Goal: Information Seeking & Learning: Learn about a topic

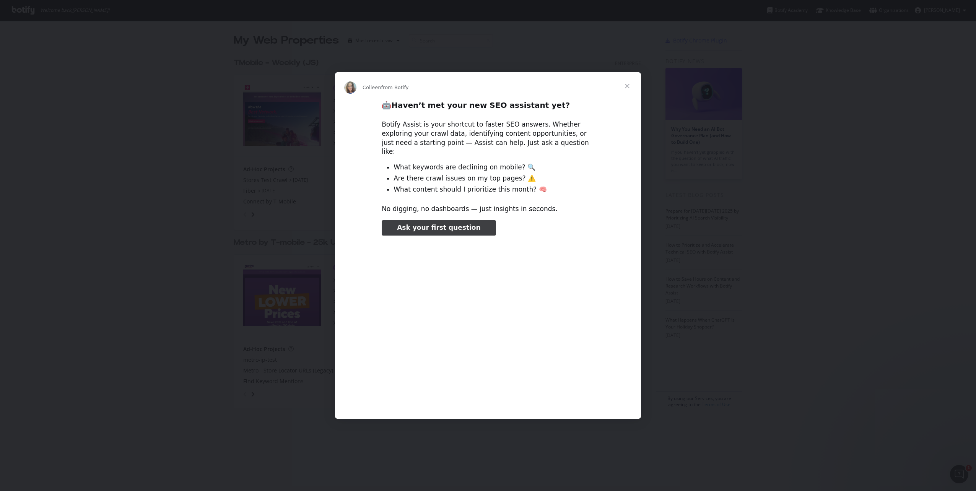
type input "3296666"
click at [627, 89] on span "Close" at bounding box center [627, 86] width 28 height 28
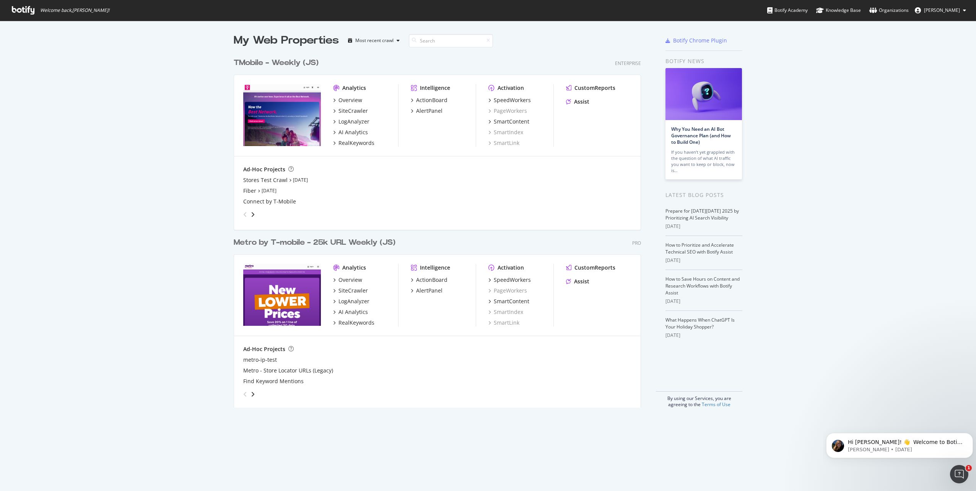
click at [283, 62] on div "TMobile - Weekly (JS)" at bounding box center [276, 62] width 85 height 11
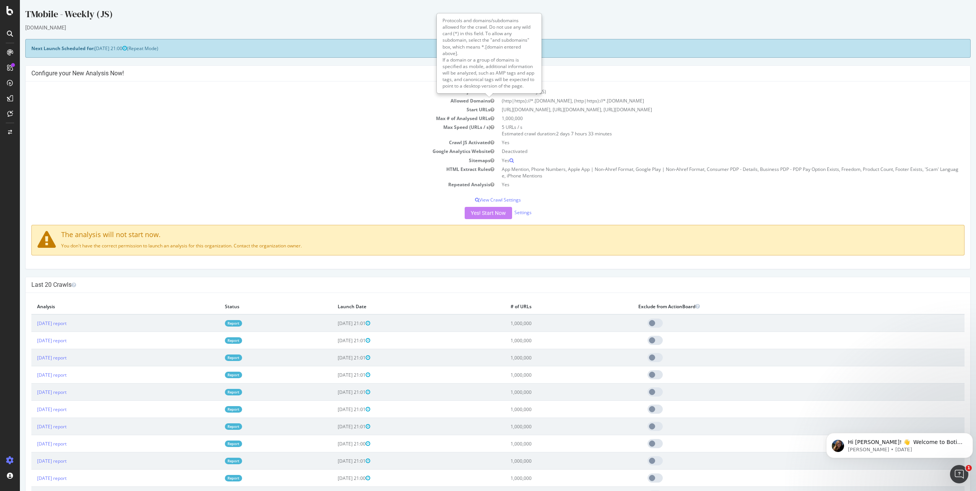
click at [352, 148] on td "Google Analytics Website" at bounding box center [264, 151] width 467 height 9
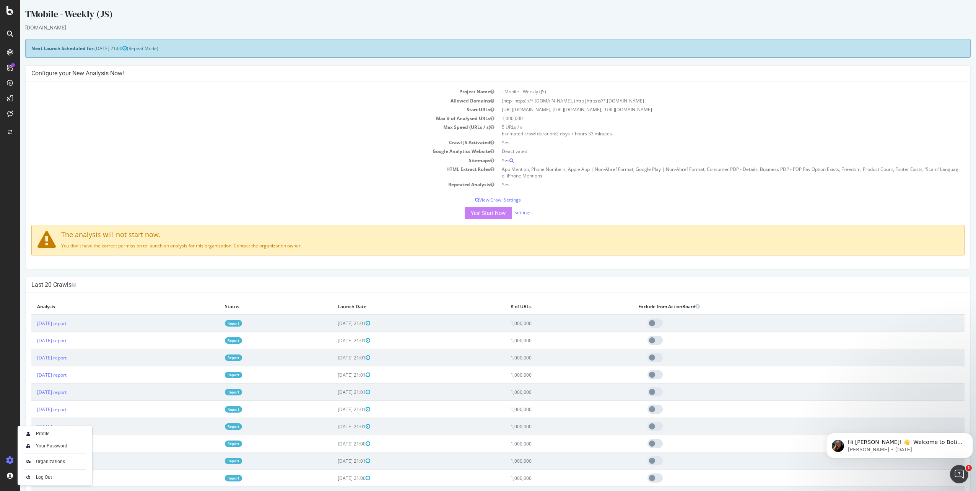
click at [123, 246] on p "You don't have the correct permission to launch an analysis for this organizati…" at bounding box center [497, 245] width 921 height 7
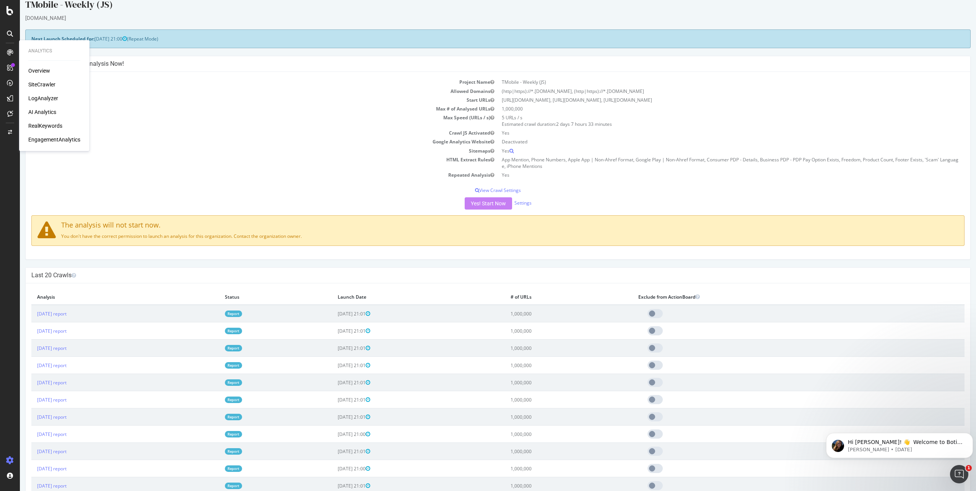
click at [43, 73] on div "Overview" at bounding box center [39, 71] width 22 height 8
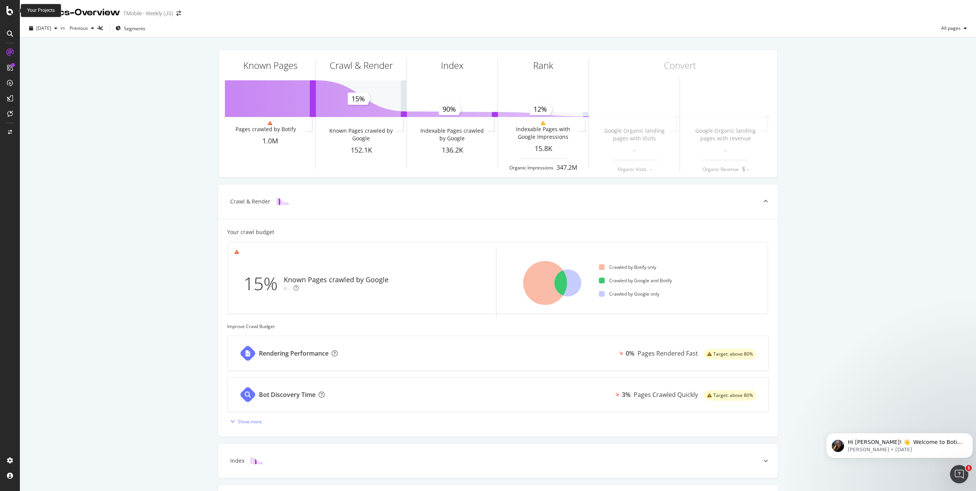
click at [11, 11] on icon at bounding box center [10, 10] width 7 height 9
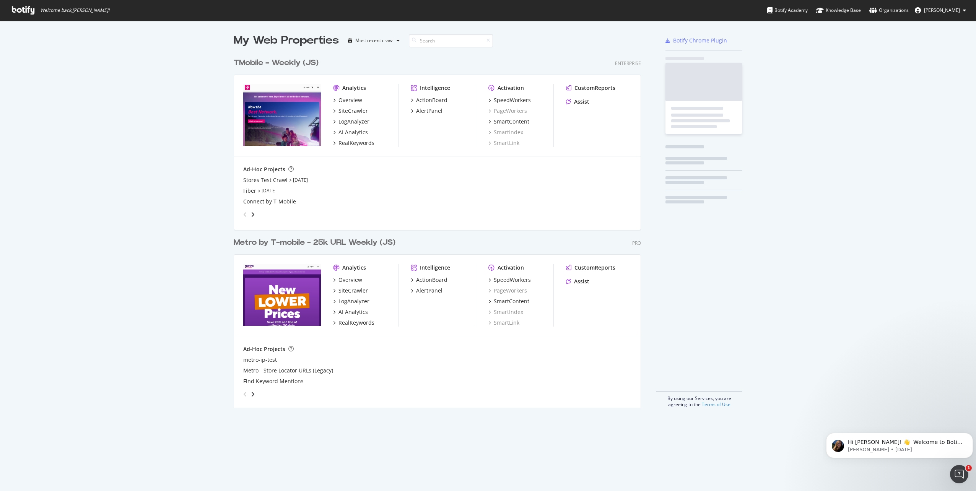
scroll to position [485, 964]
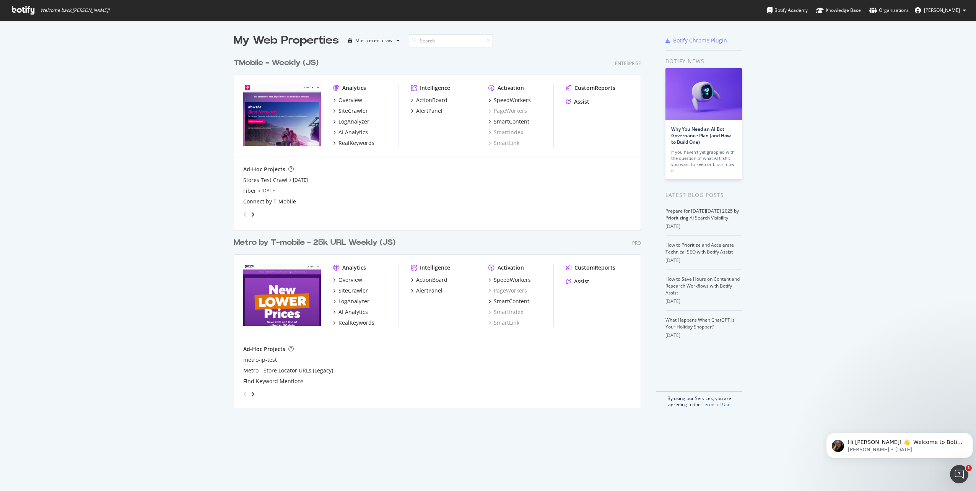
click at [252, 216] on div "angle-right" at bounding box center [252, 215] width 5 height 8
click at [243, 215] on icon "angle-left" at bounding box center [245, 214] width 4 height 6
click at [382, 41] on div "Most recent crawl" at bounding box center [374, 40] width 38 height 5
click at [299, 63] on div "TMobile - Weekly (JS)" at bounding box center [276, 62] width 85 height 11
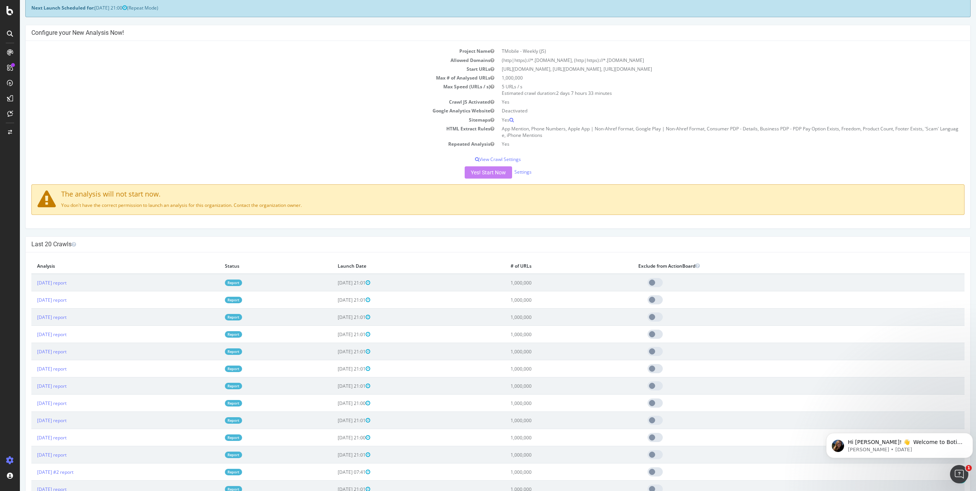
scroll to position [210, 0]
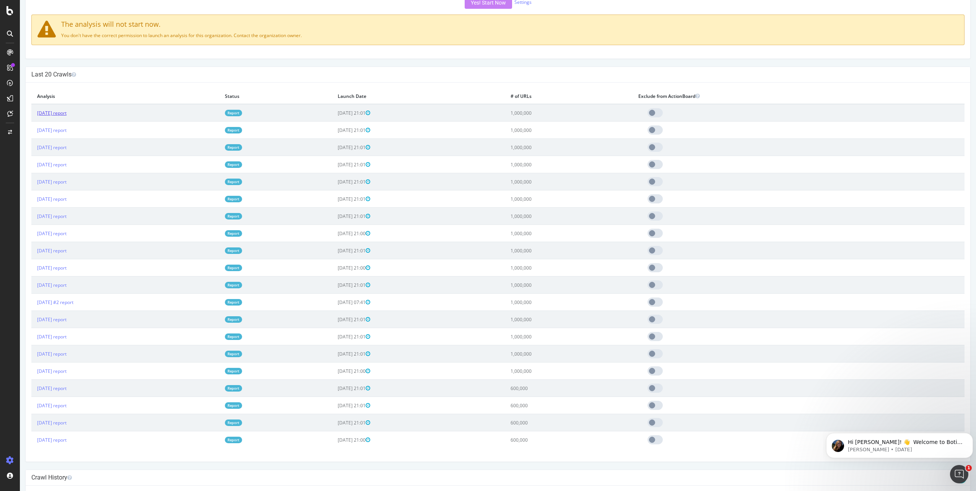
click at [66, 115] on link "[DATE] report" at bounding box center [51, 113] width 29 height 7
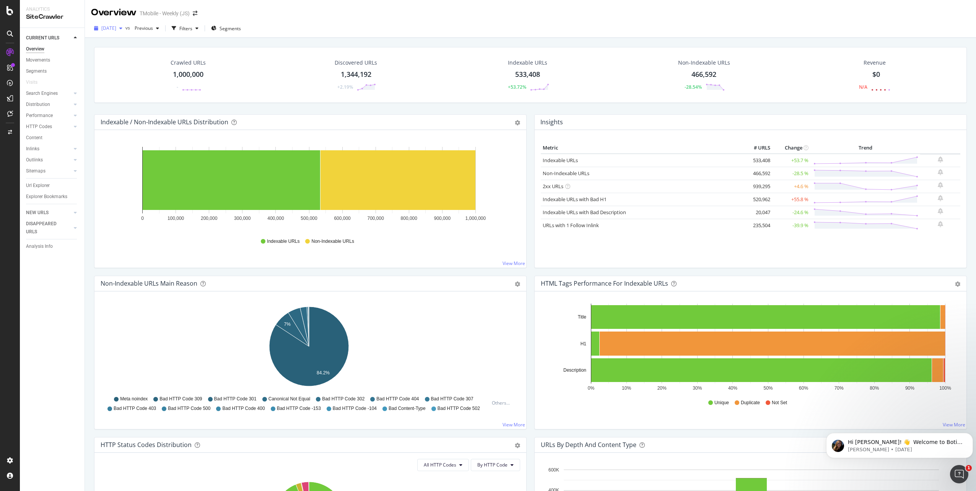
click at [125, 30] on div "button" at bounding box center [120, 28] width 9 height 5
click at [291, 31] on div "[DATE] vs Previous Filters Segments" at bounding box center [530, 29] width 891 height 15
click at [49, 116] on div "CustomReports" at bounding box center [46, 117] width 37 height 8
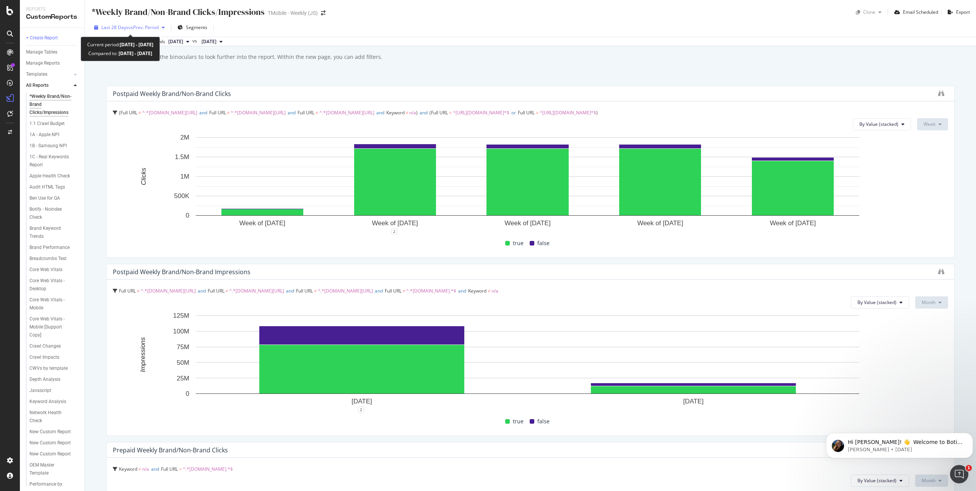
click at [164, 27] on icon "button" at bounding box center [163, 27] width 3 height 5
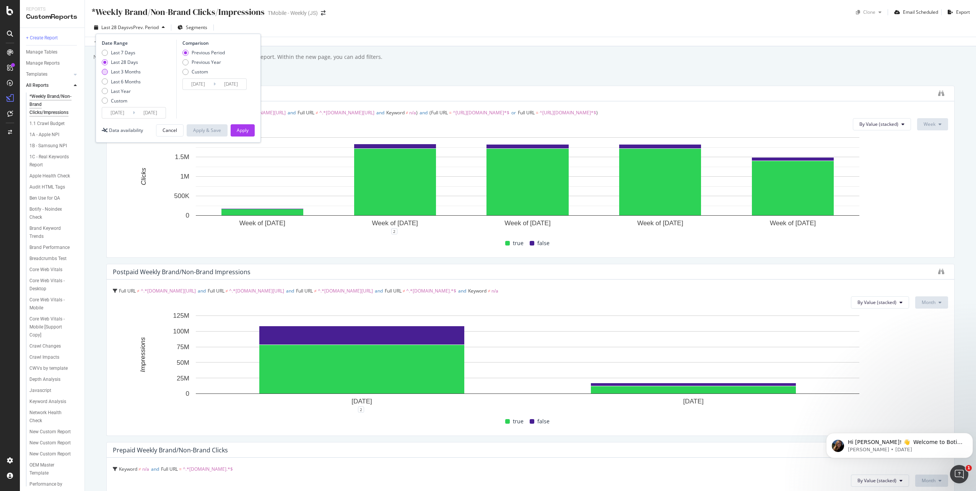
click at [125, 72] on div "Last 3 Months" at bounding box center [126, 71] width 30 height 7
type input "[DATE]"
click at [191, 100] on div "Comparison Previous Period Previous Year Custom [DATE] Navigate forward to inte…" at bounding box center [212, 79] width 73 height 79
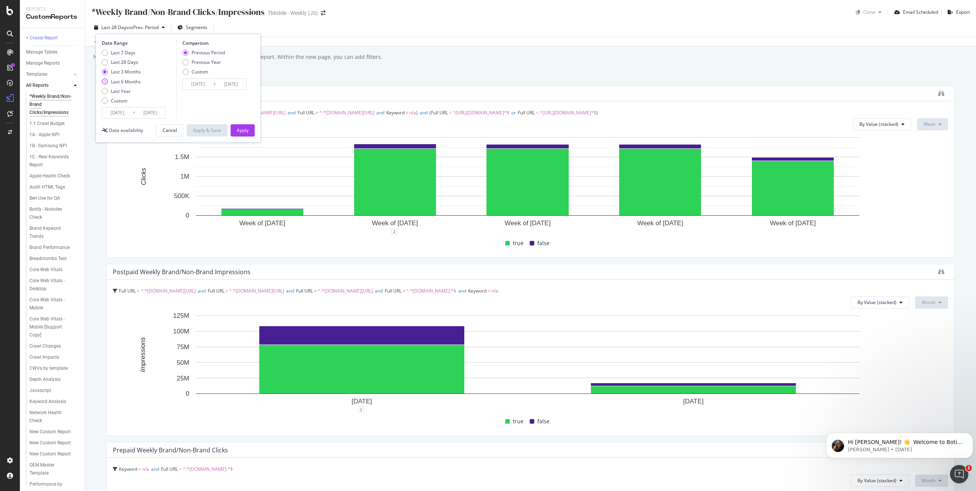
click at [123, 83] on div "Last 6 Months" at bounding box center [126, 81] width 30 height 7
type input "[DATE]"
click at [127, 72] on div "Last 3 Months" at bounding box center [126, 71] width 30 height 7
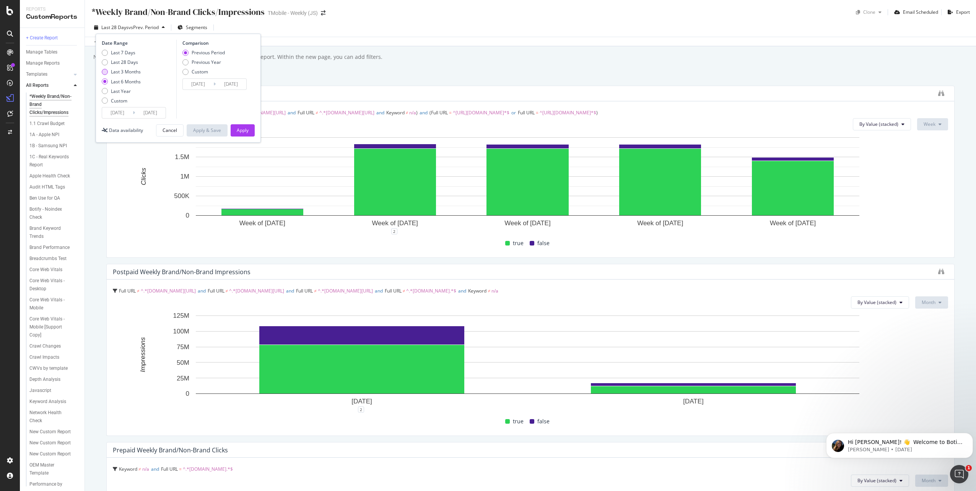
type input "[DATE]"
click at [202, 84] on input "[DATE]" at bounding box center [198, 84] width 31 height 11
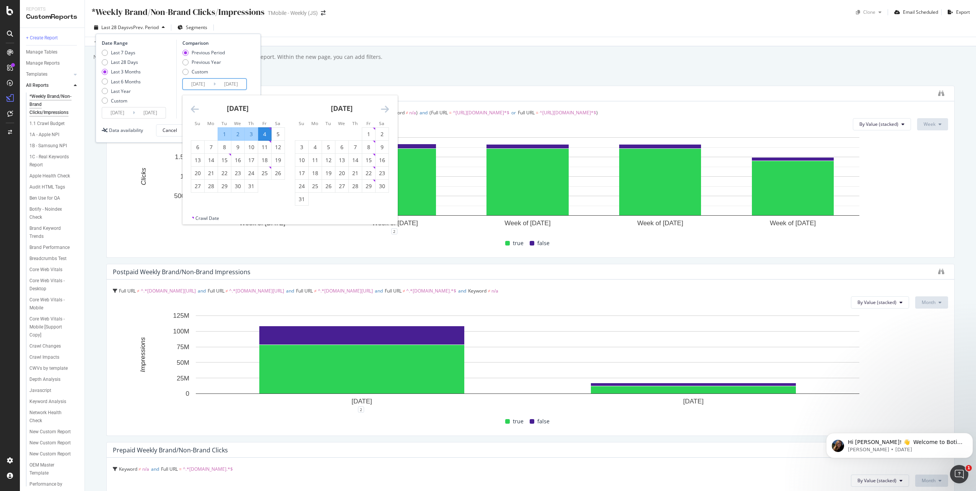
click at [193, 109] on icon "Move backward to switch to the previous month." at bounding box center [195, 108] width 8 height 9
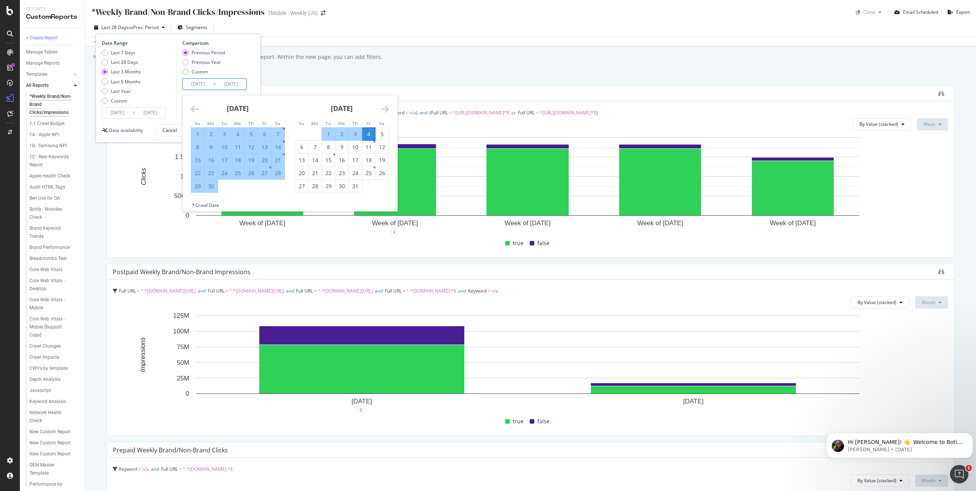
click at [193, 109] on icon "Move backward to switch to the previous month." at bounding box center [195, 108] width 8 height 9
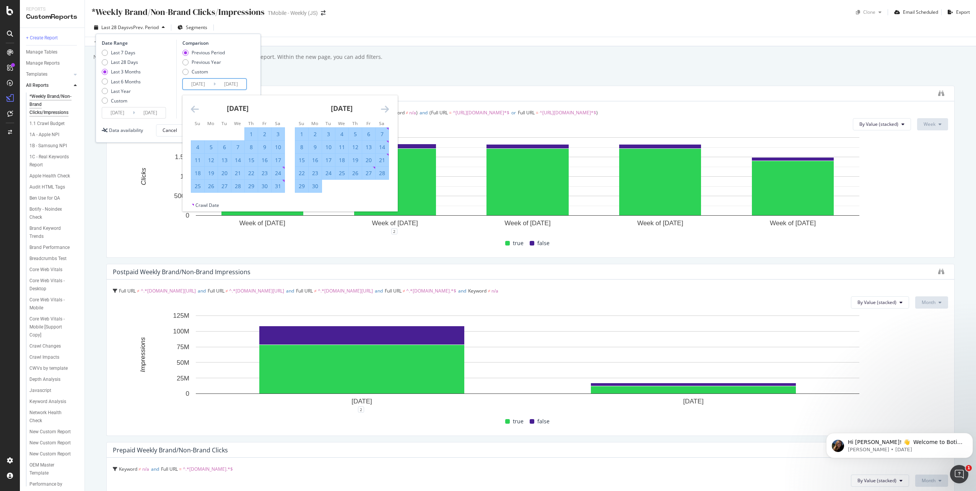
click at [193, 109] on icon "Move backward to switch to the previous month." at bounding box center [195, 108] width 8 height 9
click at [189, 111] on div "[DATE] 1 2 3 4 5 6 7 8 9 10 11 12 13 14 15 16 17 18 19 20 21 22 23 24 25 26 27 …" at bounding box center [238, 144] width 104 height 98
click at [195, 111] on icon "Move backward to switch to the previous month." at bounding box center [195, 108] width 8 height 9
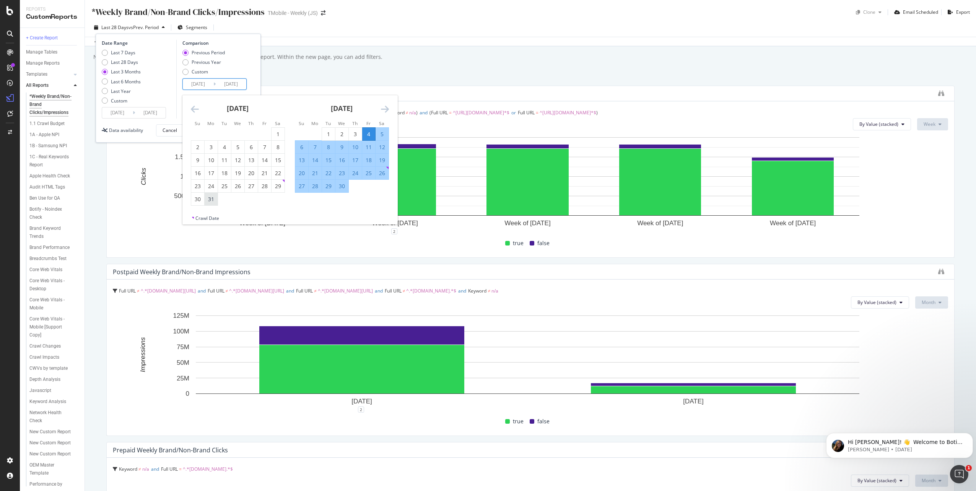
click at [215, 201] on div "31" at bounding box center [211, 199] width 13 height 8
type input "[DATE]"
click at [381, 110] on icon "Move forward to switch to the next month." at bounding box center [385, 108] width 8 height 9
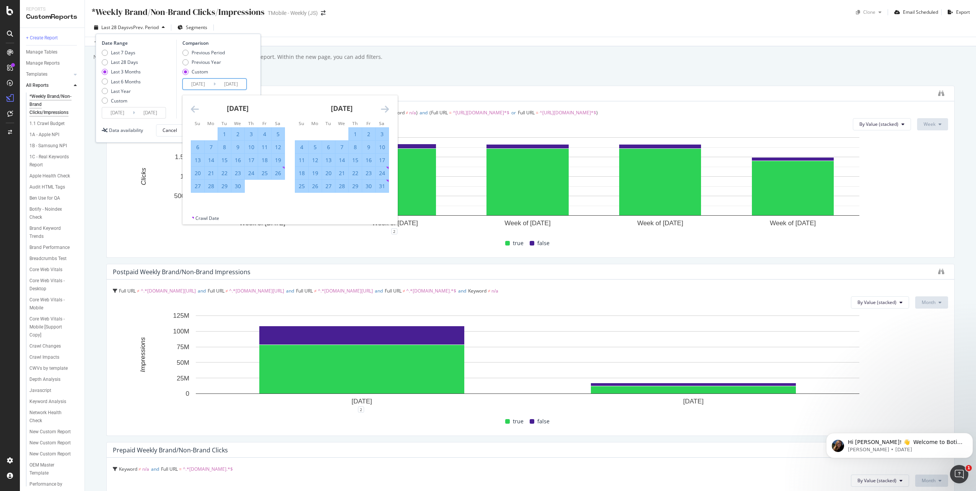
click at [381, 110] on icon "Move forward to switch to the next month." at bounding box center [385, 108] width 8 height 9
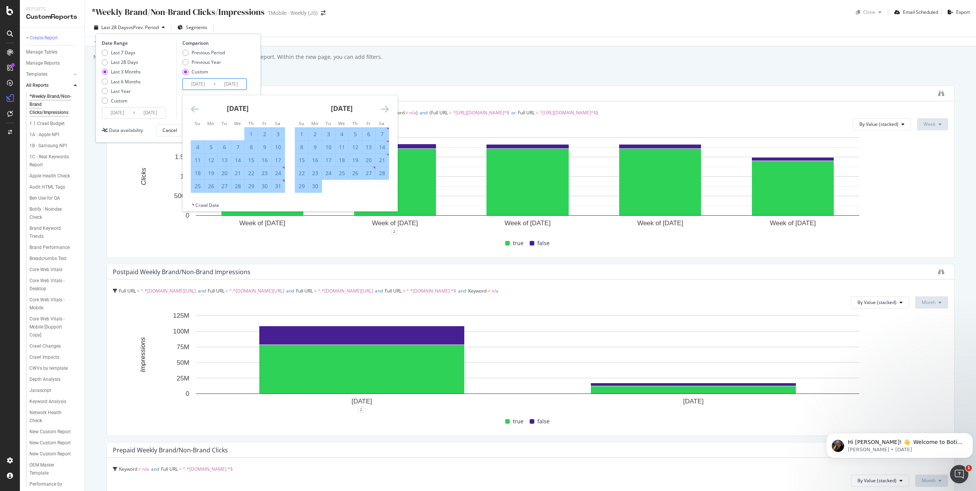
click at [381, 110] on icon "Move forward to switch to the next month." at bounding box center [385, 108] width 8 height 9
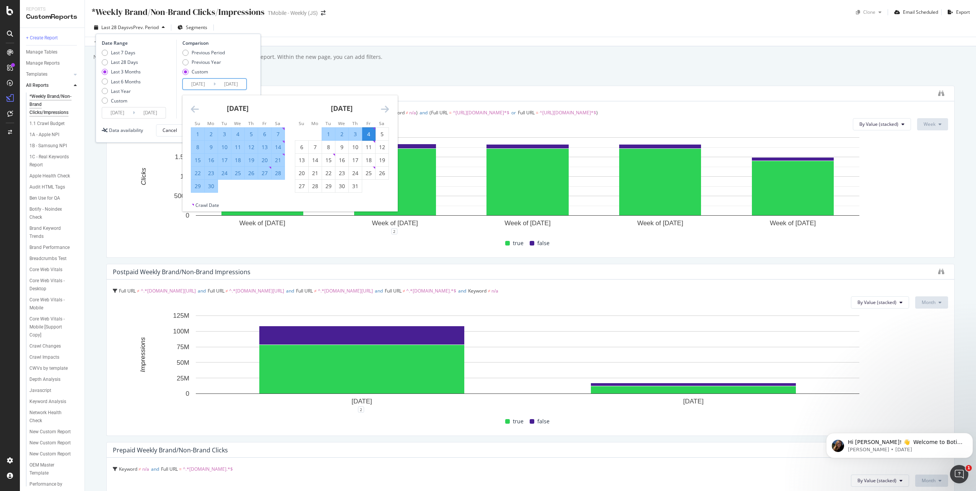
click at [210, 187] on div "30" at bounding box center [211, 186] width 13 height 8
type input "[DATE]"
click at [200, 83] on input "[DATE]" at bounding box center [198, 84] width 31 height 11
click at [213, 187] on div "30" at bounding box center [211, 186] width 13 height 8
type input "[DATE]"
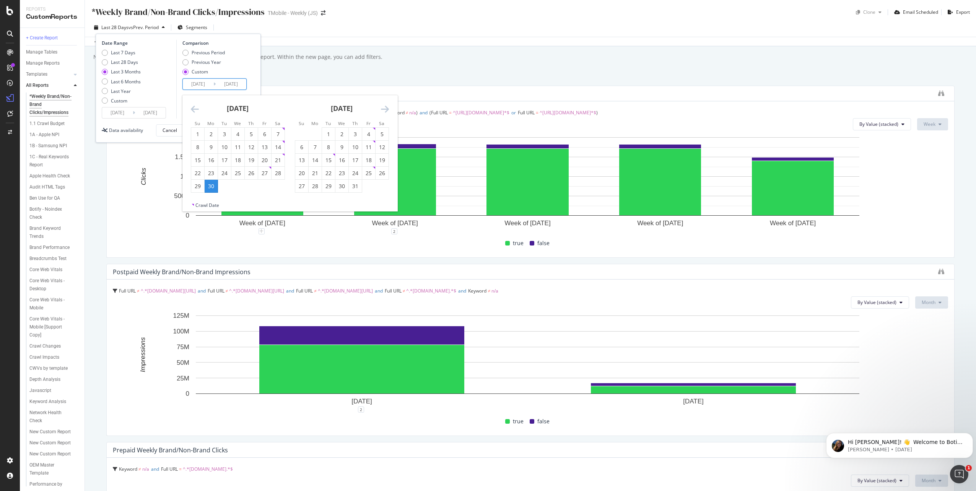
click at [384, 109] on icon "Move forward to switch to the next month." at bounding box center [385, 108] width 8 height 9
click at [300, 192] on div "28" at bounding box center [301, 186] width 13 height 13
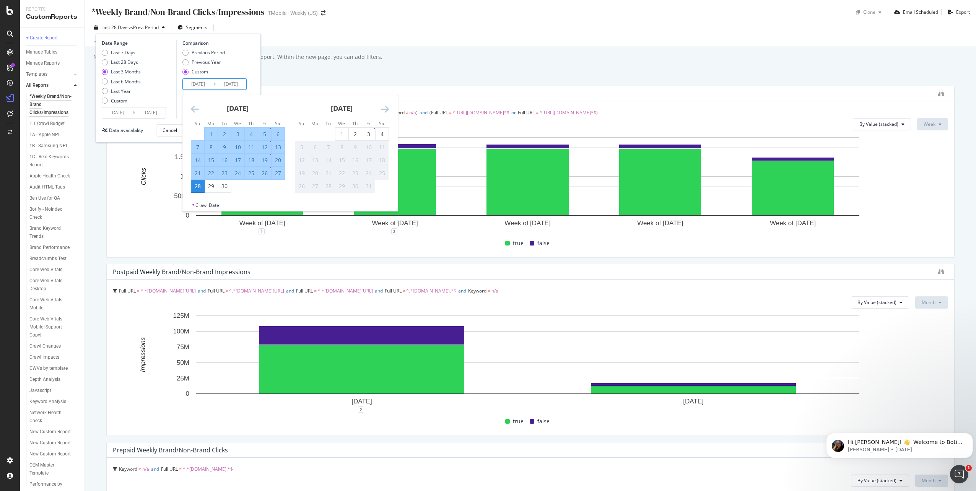
click at [232, 85] on input "[DATE]" at bounding box center [231, 84] width 31 height 11
click at [209, 188] on div "29" at bounding box center [211, 186] width 13 height 8
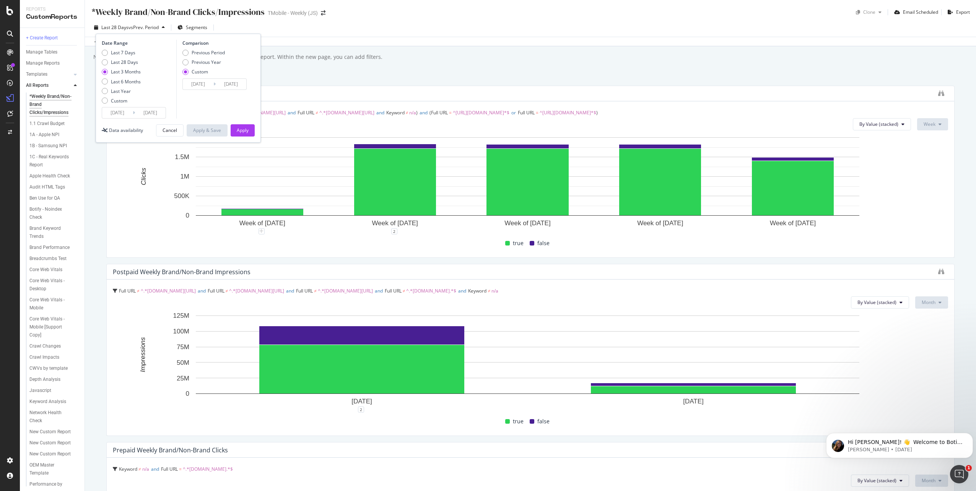
click at [233, 85] on input "[DATE]" at bounding box center [231, 84] width 31 height 11
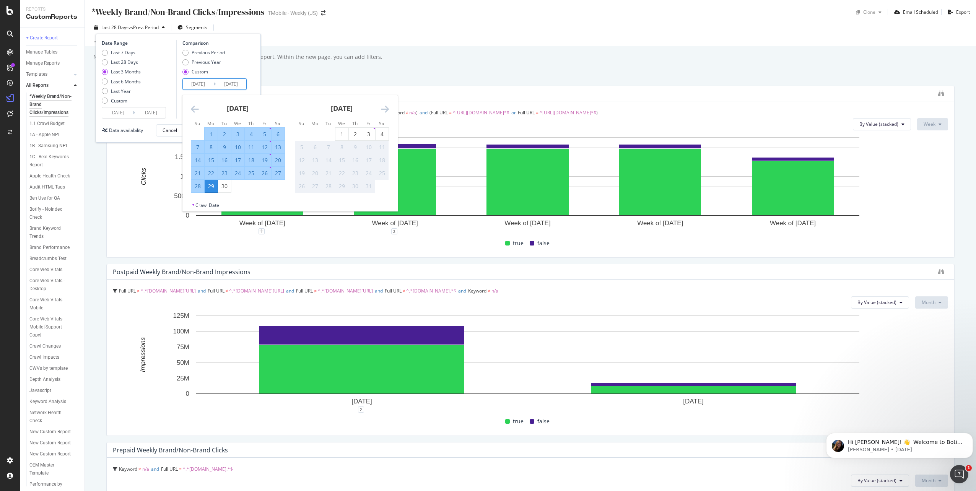
click at [201, 189] on div "28" at bounding box center [197, 186] width 13 height 8
type input "[DATE]"
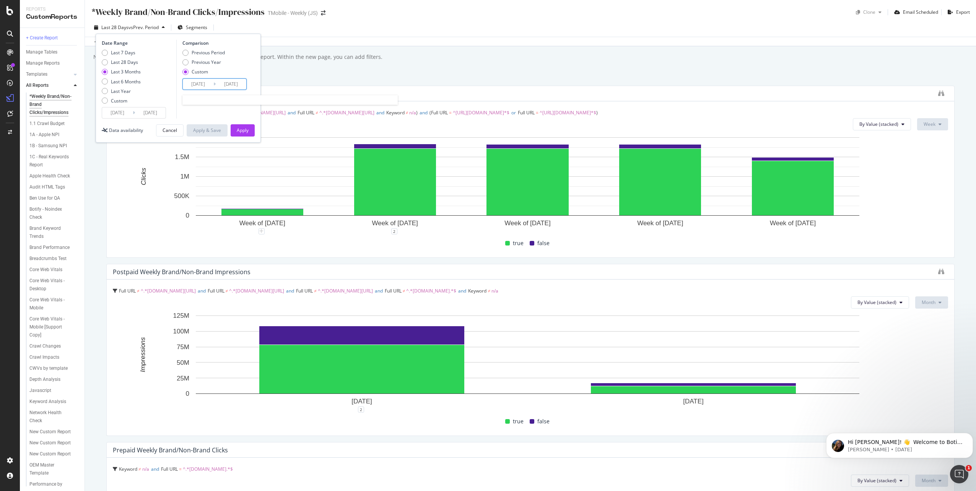
click at [226, 85] on input "[DATE]" at bounding box center [231, 84] width 31 height 11
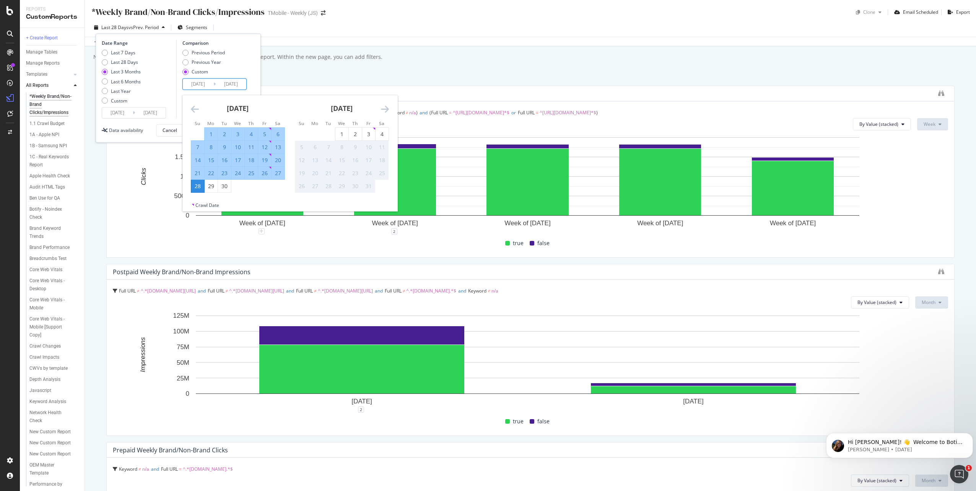
click at [200, 187] on div "28" at bounding box center [197, 186] width 13 height 8
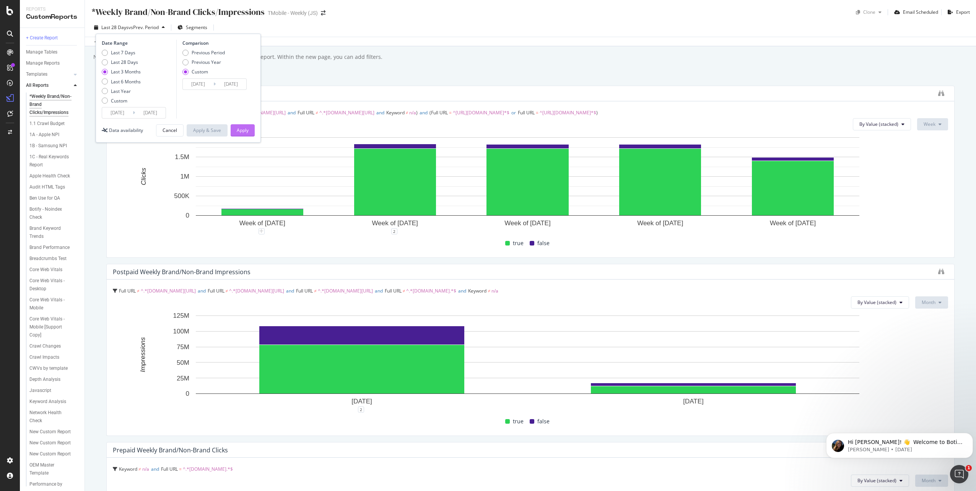
click at [241, 132] on div "Apply" at bounding box center [243, 130] width 12 height 7
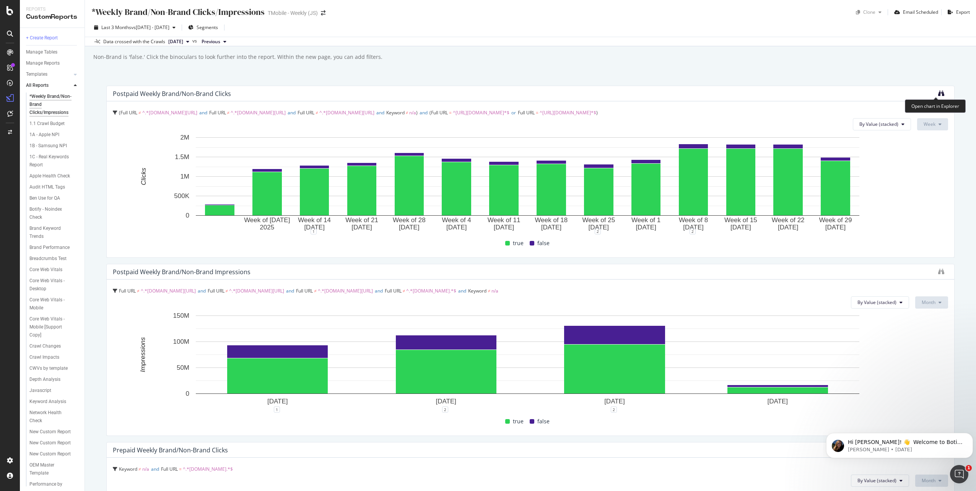
click at [938, 94] on icon "binoculars" at bounding box center [941, 93] width 6 height 6
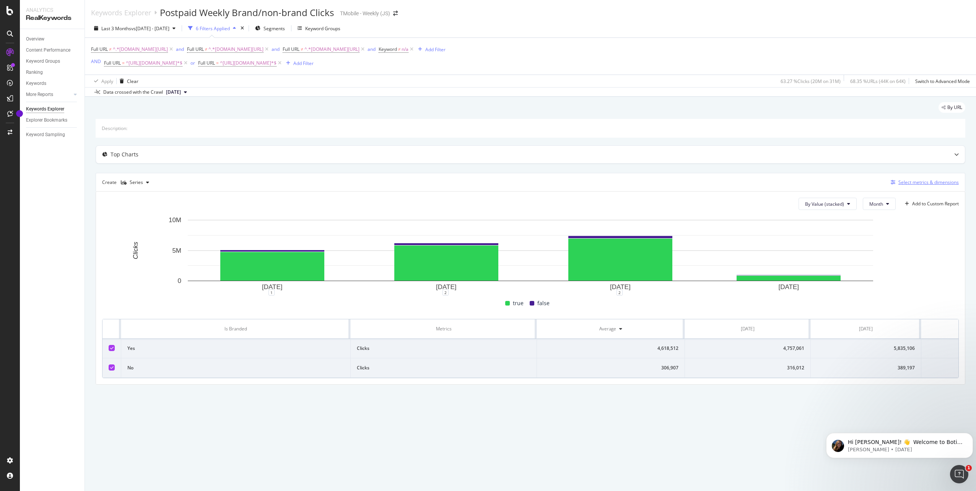
click at [924, 184] on div "Select metrics & dimensions" at bounding box center [928, 182] width 60 height 7
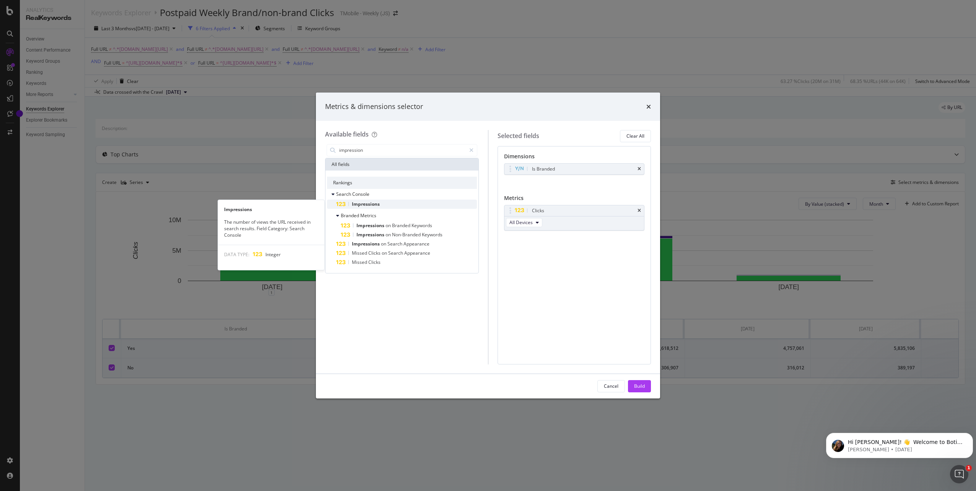
type input "impression"
click at [368, 205] on span "Impressions" at bounding box center [366, 204] width 28 height 7
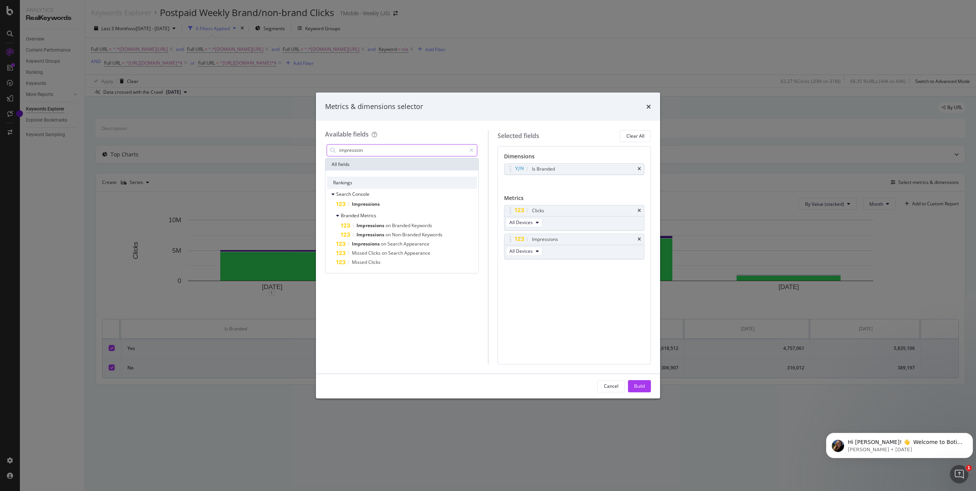
click at [366, 153] on input "impression" at bounding box center [401, 150] width 127 height 11
drag, startPoint x: 511, startPoint y: 212, endPoint x: 512, endPoint y: 150, distance: 62.0
click at [512, 150] on body "Analytics RealKeywords Overview Content Performance Keyword Groups Ranking Keyw…" at bounding box center [488, 245] width 976 height 491
drag, startPoint x: 511, startPoint y: 213, endPoint x: 508, endPoint y: 142, distance: 70.8
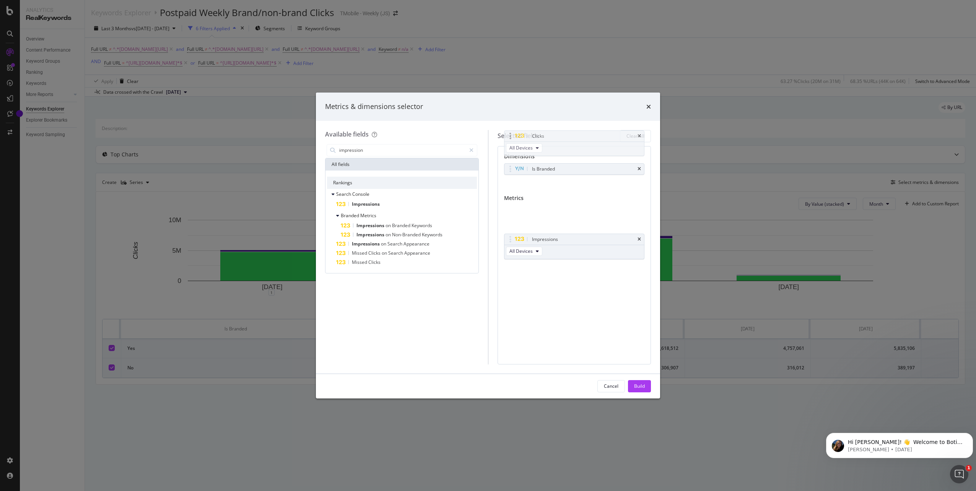
click at [508, 141] on body "Analytics RealKeywords Overview Content Performance Keyword Groups Ranking Keyw…" at bounding box center [488, 245] width 976 height 491
drag, startPoint x: 511, startPoint y: 240, endPoint x: 512, endPoint y: 160, distance: 79.6
click at [512, 159] on body "Analytics RealKeywords Overview Content Performance Keyword Groups Ranking Keyw…" at bounding box center [488, 245] width 976 height 491
click at [644, 387] on div "Build" at bounding box center [639, 386] width 11 height 7
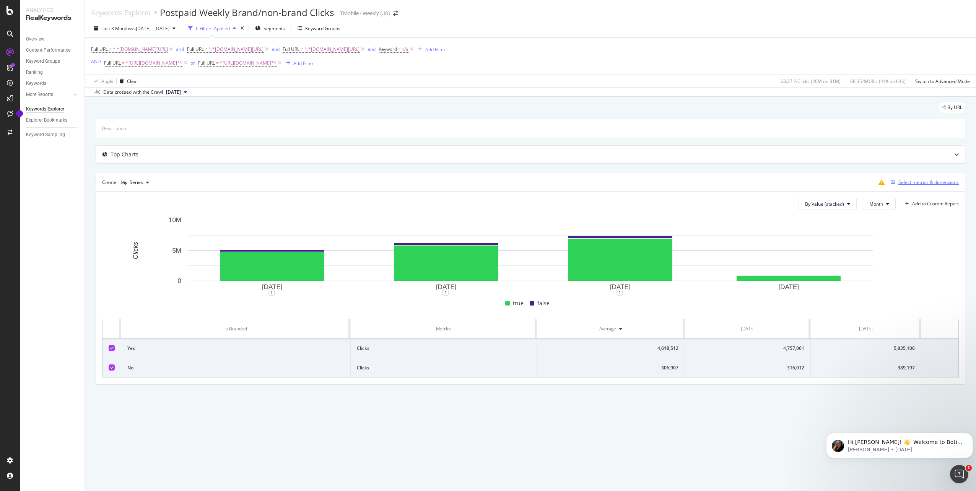
click at [903, 182] on div "Select metrics & dimensions" at bounding box center [928, 182] width 60 height 7
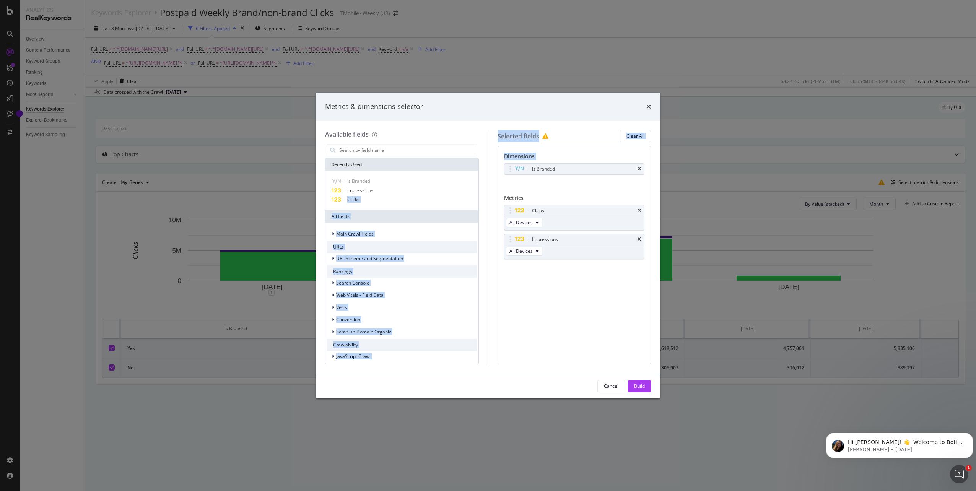
drag, startPoint x: 390, startPoint y: 189, endPoint x: 542, endPoint y: 188, distance: 151.8
click at [542, 188] on div "Available fields Recently Used Is Branded Impressions Clicks All fields Main Cr…" at bounding box center [488, 247] width 326 height 234
click at [538, 188] on div "Is Branded You can use this field as a dimension" at bounding box center [574, 177] width 141 height 28
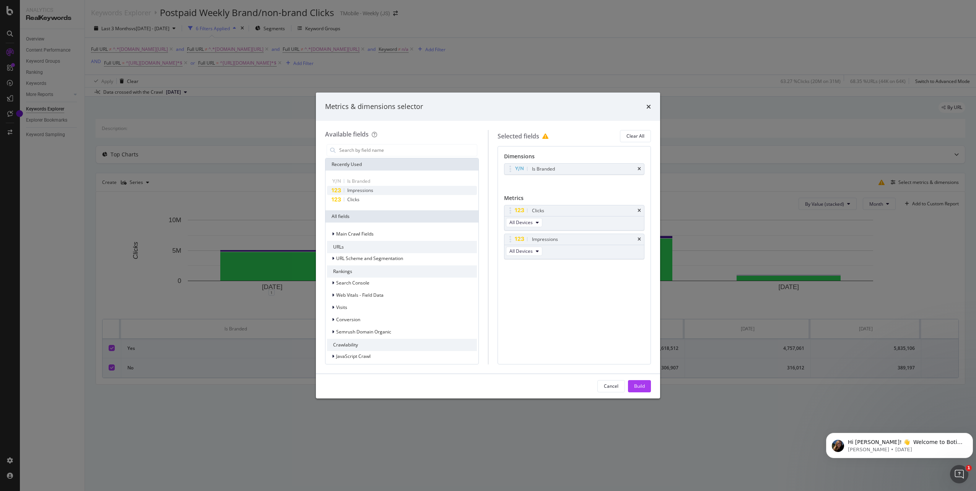
click at [375, 191] on div "Impressions" at bounding box center [402, 190] width 150 height 9
click at [642, 268] on div "Impressions" at bounding box center [574, 268] width 140 height 11
click at [640, 267] on icon "times" at bounding box center [639, 268] width 3 height 5
click at [532, 250] on span "All Devices" at bounding box center [520, 251] width 23 height 7
click at [597, 288] on div "Dimensions Is Branded You can use this field as a dimension Metrics Clicks All …" at bounding box center [575, 255] width 154 height 218
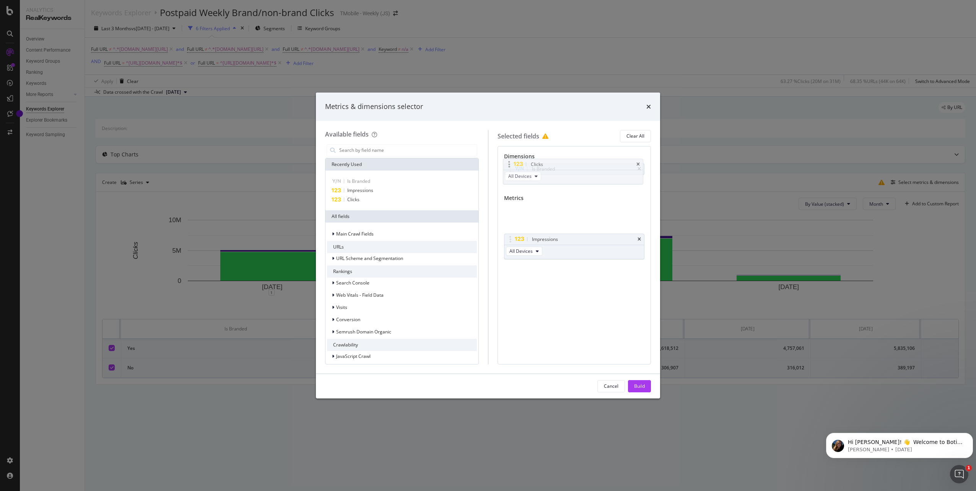
drag, startPoint x: 509, startPoint y: 209, endPoint x: 508, endPoint y: 165, distance: 43.6
click at [508, 165] on body "Analytics RealKeywords Overview Content Performance Keyword Groups Ranking Keyw…" at bounding box center [488, 245] width 976 height 491
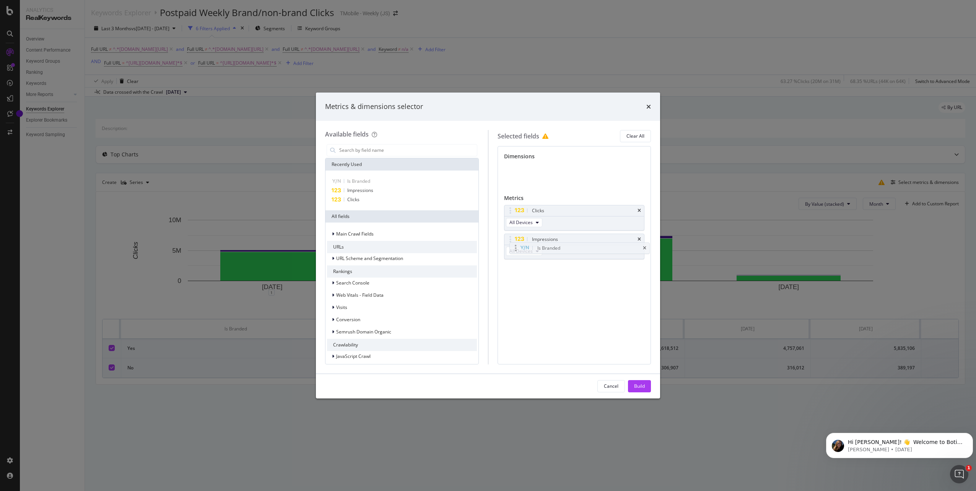
drag, startPoint x: 510, startPoint y: 169, endPoint x: 516, endPoint y: 256, distance: 86.6
click at [516, 256] on body "Analytics RealKeywords Overview Content Performance Keyword Groups Ranking Keyw…" at bounding box center [488, 245] width 976 height 491
click at [636, 386] on div "Build" at bounding box center [639, 386] width 11 height 7
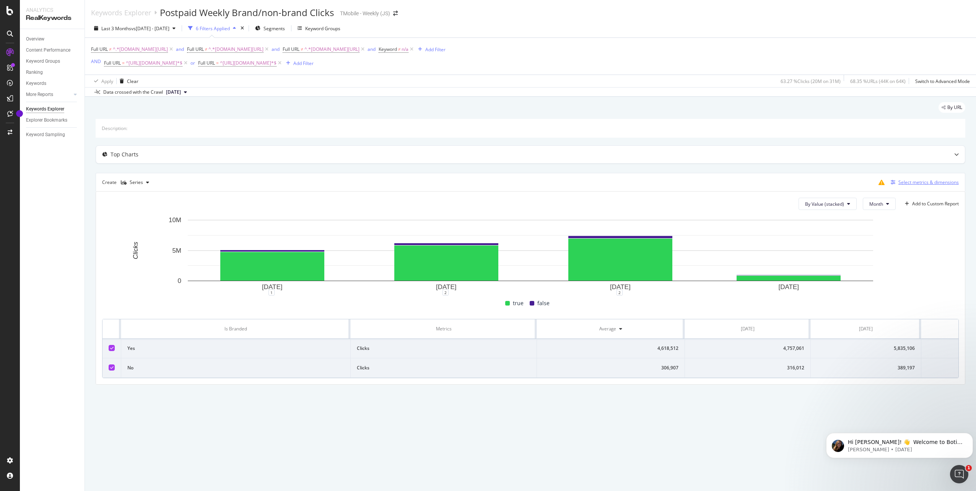
click at [925, 183] on div "Select metrics & dimensions" at bounding box center [928, 182] width 60 height 7
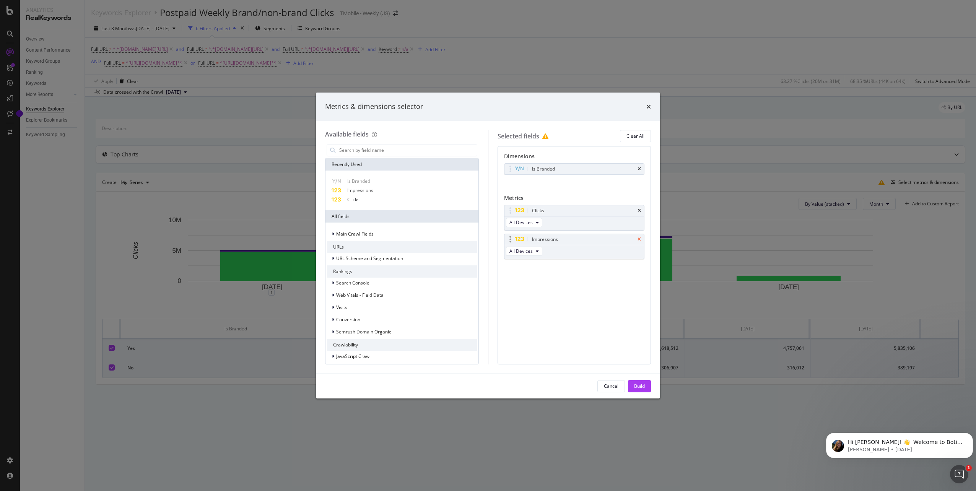
click at [638, 237] on icon "times" at bounding box center [639, 239] width 3 height 5
click at [641, 394] on div "Cancel Build" at bounding box center [488, 386] width 344 height 24
click at [642, 390] on div "Build" at bounding box center [639, 386] width 11 height 11
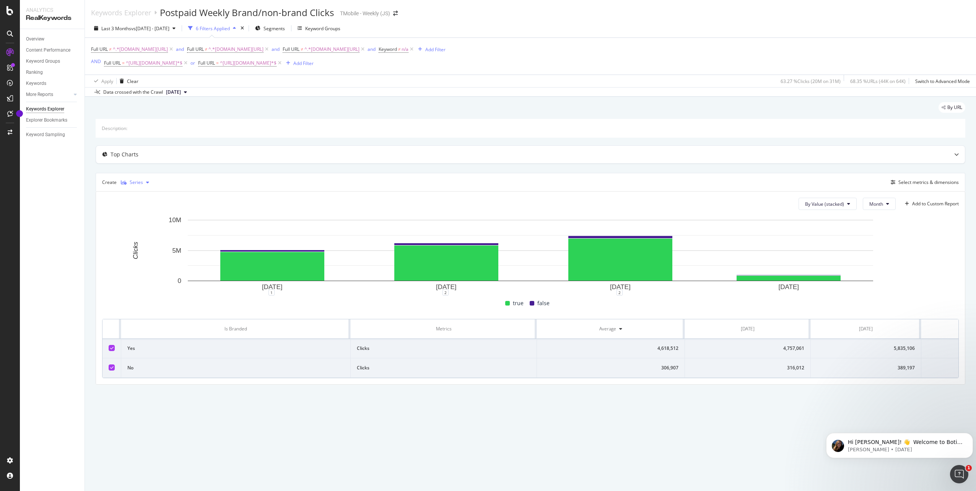
click at [148, 185] on div "Series" at bounding box center [135, 182] width 34 height 11
click at [147, 195] on div "Table" at bounding box center [142, 195] width 12 height 7
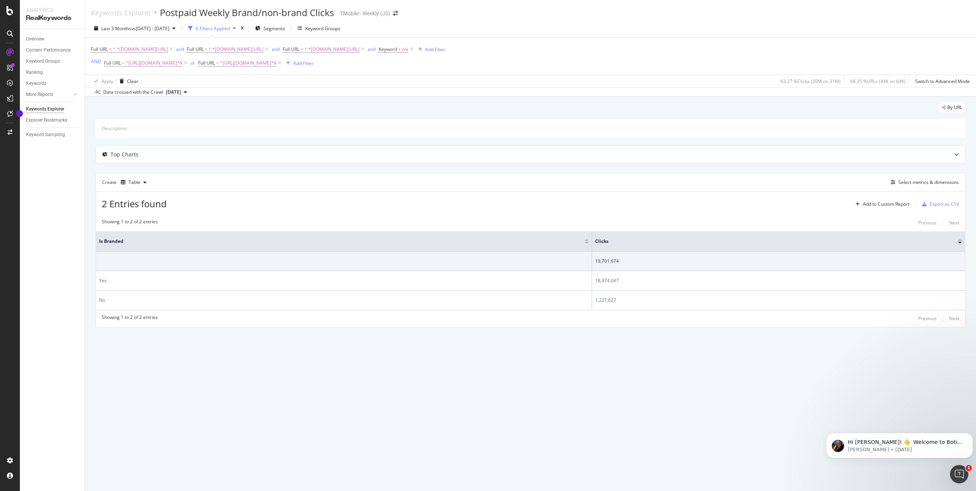
click at [236, 31] on icon "button" at bounding box center [234, 28] width 3 height 5
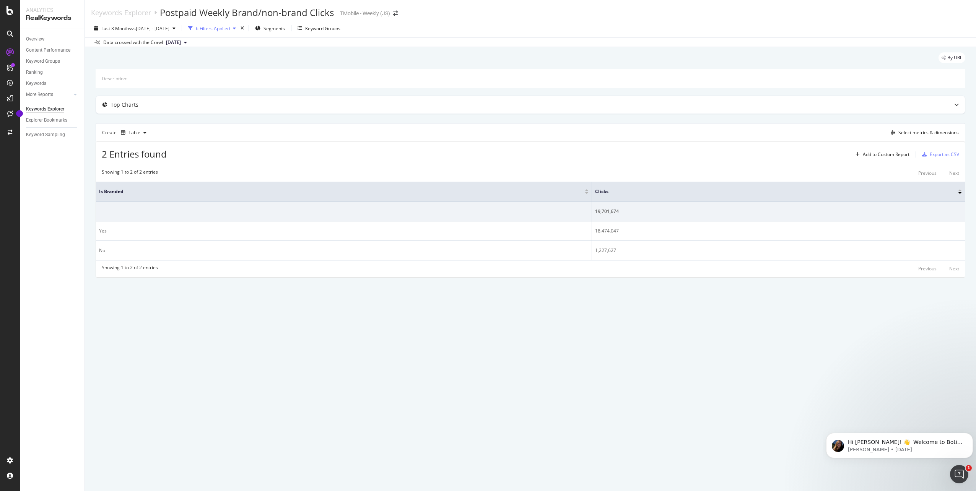
click at [236, 31] on icon "button" at bounding box center [234, 28] width 3 height 5
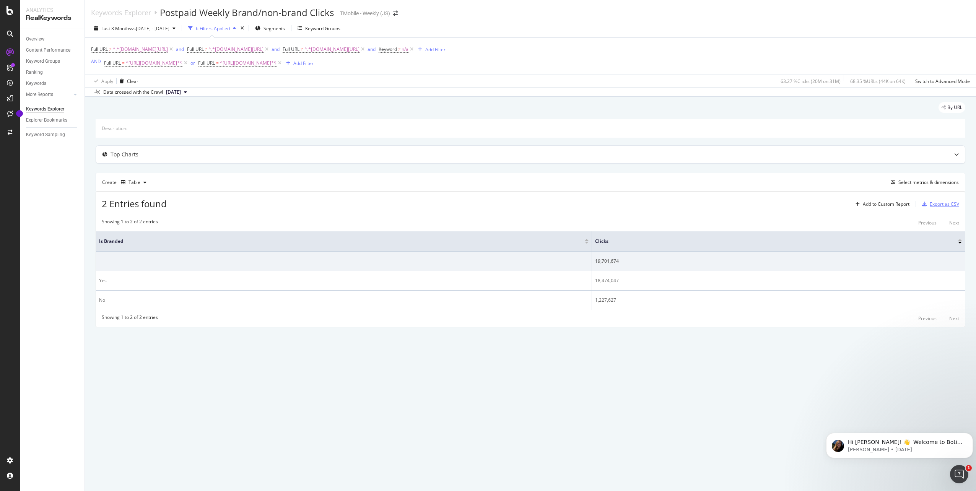
click at [936, 203] on div "Export as CSV" at bounding box center [944, 204] width 29 height 7
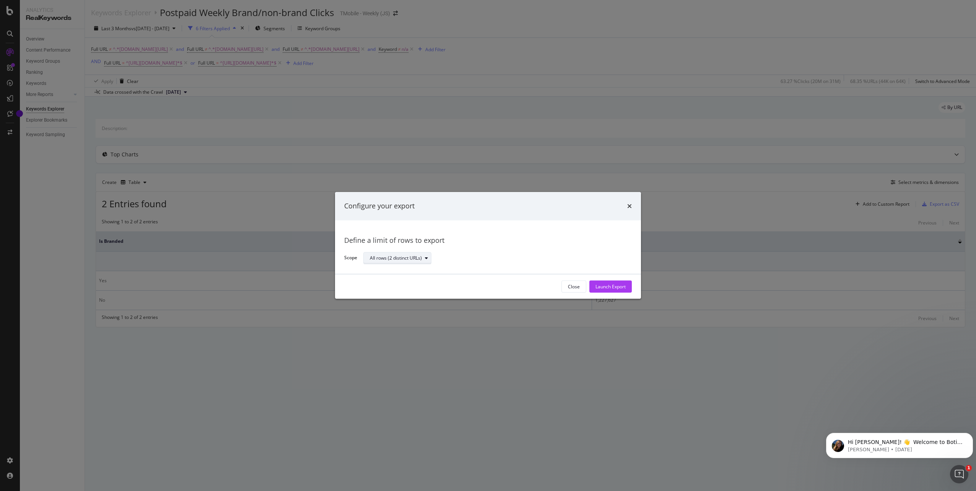
click at [387, 260] on div "All rows (2 distinct URLs)" at bounding box center [396, 258] width 52 height 5
click at [422, 273] on div "All rows (2 distinct URLs)" at bounding box center [401, 271] width 56 height 7
click at [562, 263] on div "All rows (2 distinct URLs)" at bounding box center [494, 258] width 262 height 13
click at [608, 289] on div "Launch Export" at bounding box center [610, 286] width 30 height 7
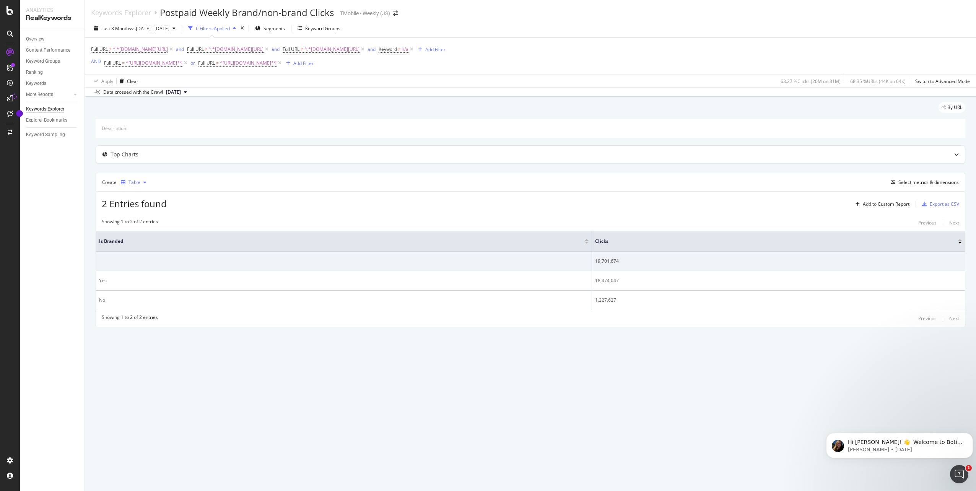
click at [145, 183] on icon "button" at bounding box center [144, 182] width 3 height 5
drag, startPoint x: 265, startPoint y: 410, endPoint x: 259, endPoint y: 385, distance: 25.7
click at [265, 410] on div "Keywords Explorer Postpaid Weekly Brand/non-brand Clicks TMobile - Weekly (JS) …" at bounding box center [530, 245] width 891 height 491
click at [137, 180] on div "Table" at bounding box center [134, 182] width 12 height 5
click at [141, 205] on div "Trend" at bounding box center [142, 208] width 13 height 7
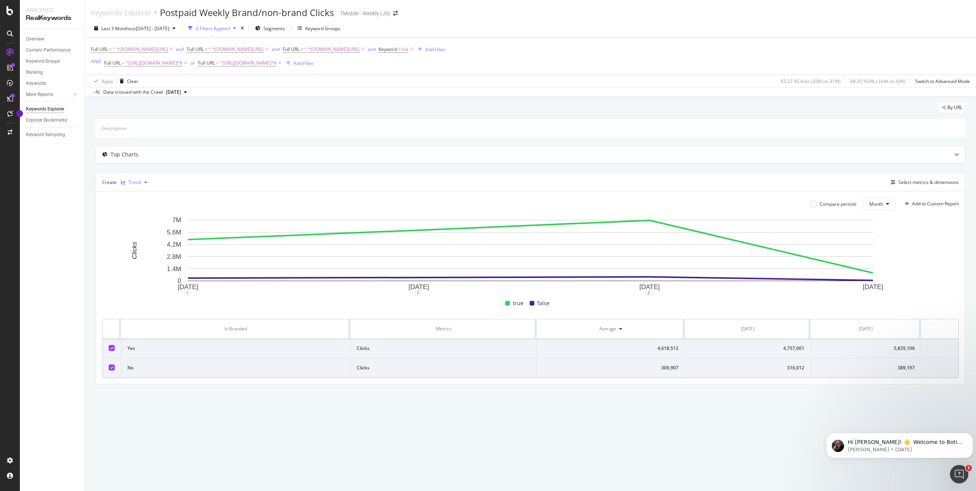
click at [134, 184] on div "Trend" at bounding box center [134, 182] width 13 height 5
click at [140, 223] on div "Series" at bounding box center [142, 220] width 13 height 7
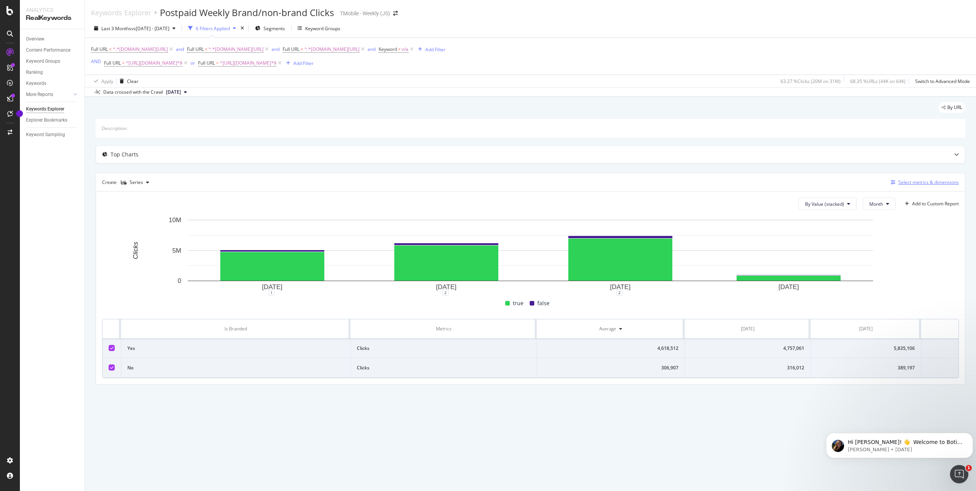
click at [927, 181] on div "Select metrics & dimensions" at bounding box center [928, 182] width 60 height 7
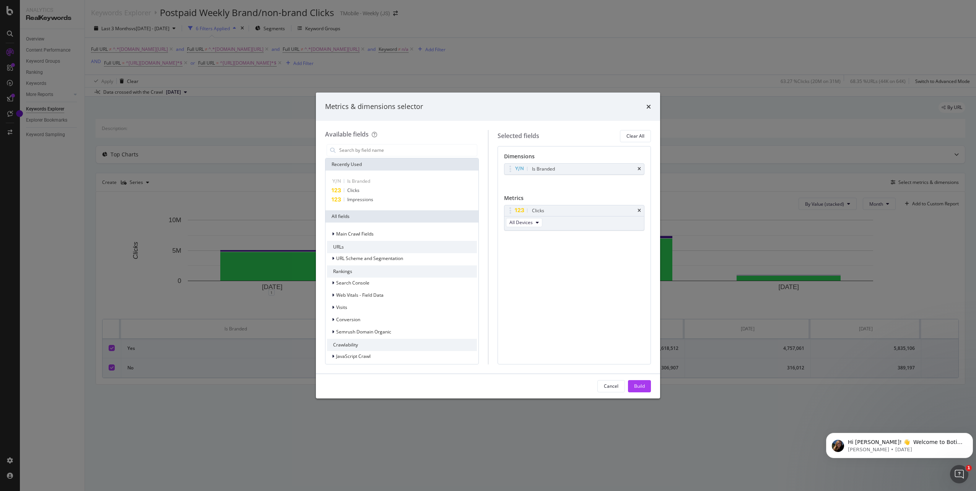
click at [925, 183] on div "Metrics & dimensions selector Available fields Recently Used Is Branded Clicks …" at bounding box center [488, 245] width 976 height 491
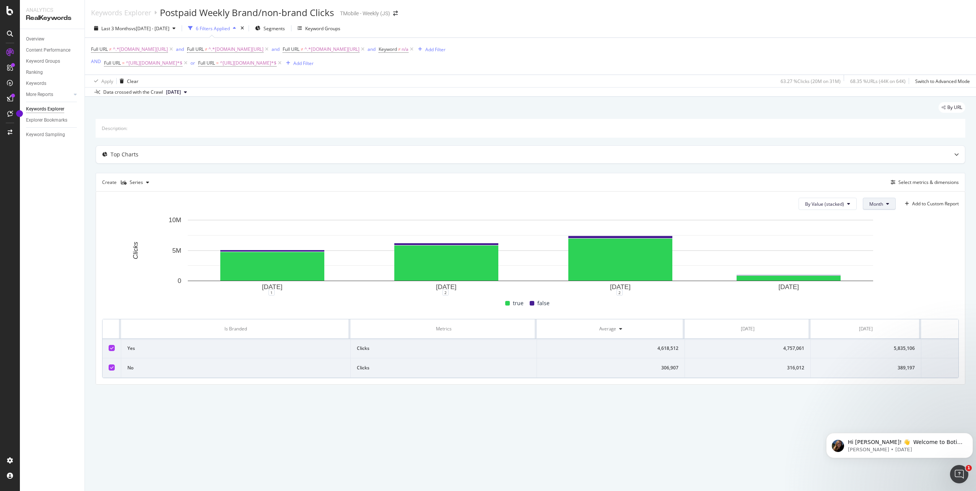
click at [883, 204] on button "Month" at bounding box center [879, 204] width 33 height 12
click at [877, 233] on span "Week" at bounding box center [875, 233] width 15 height 7
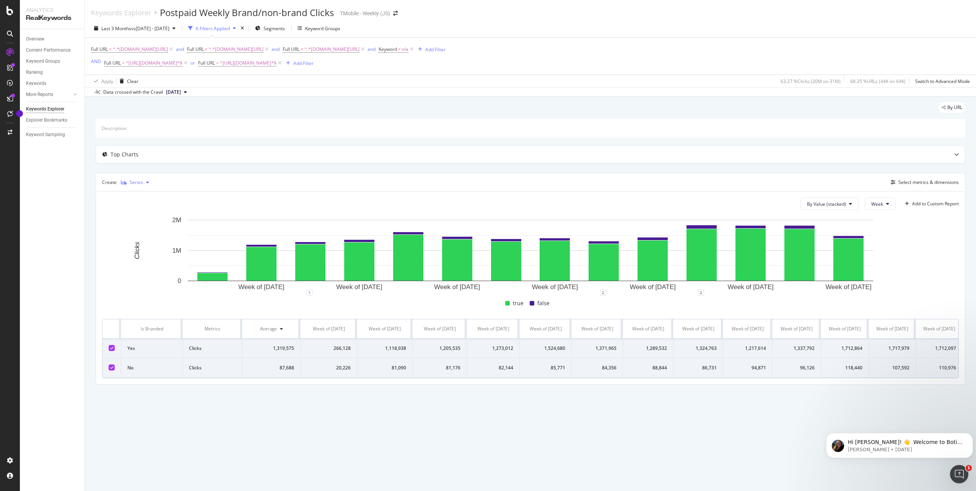
click at [140, 181] on div "Series" at bounding box center [136, 182] width 13 height 5
click at [135, 195] on div "Table" at bounding box center [138, 195] width 35 height 10
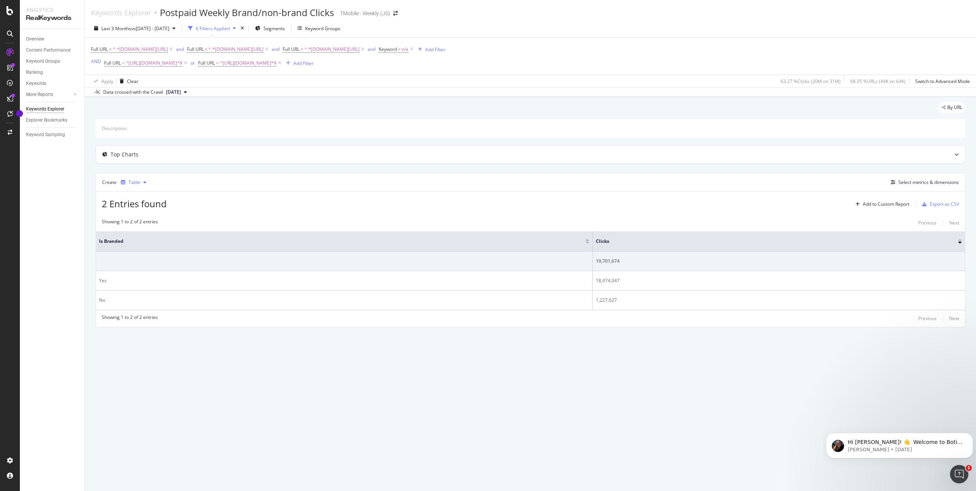
click at [142, 184] on div "button" at bounding box center [144, 182] width 9 height 5
click at [916, 172] on div "Description: Top Charts Create Table Select metrics & dimensions 2 Entries foun…" at bounding box center [531, 223] width 870 height 208
click at [907, 184] on div "Select metrics & dimensions" at bounding box center [928, 182] width 60 height 7
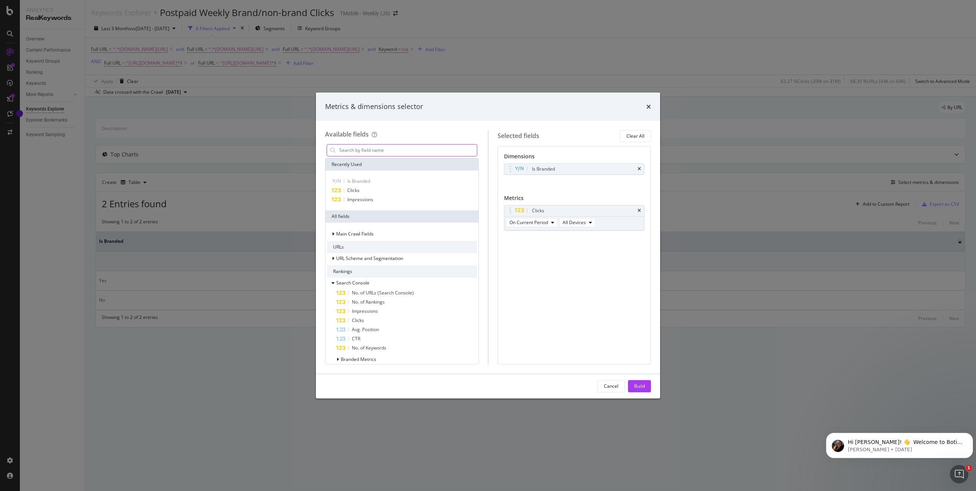
click at [392, 152] on input "modal" at bounding box center [407, 150] width 138 height 11
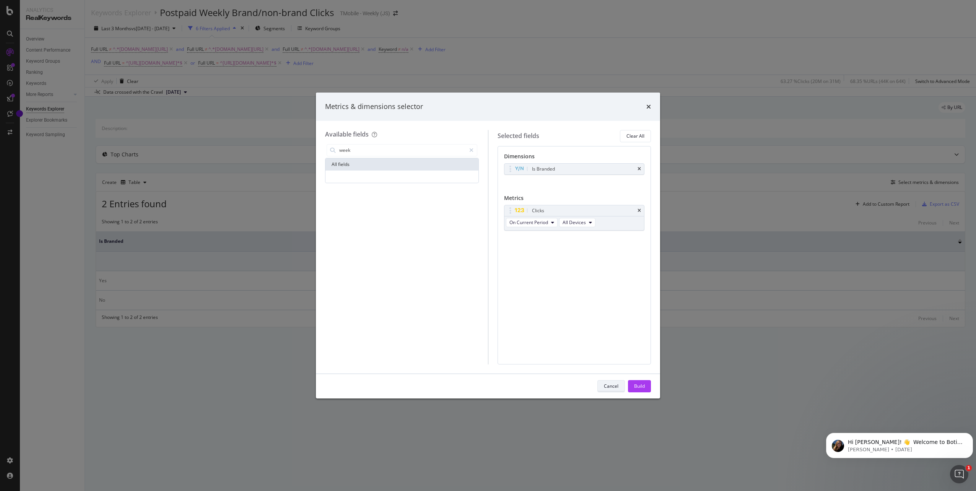
type input "week"
click at [613, 383] on div "Cancel" at bounding box center [611, 386] width 15 height 7
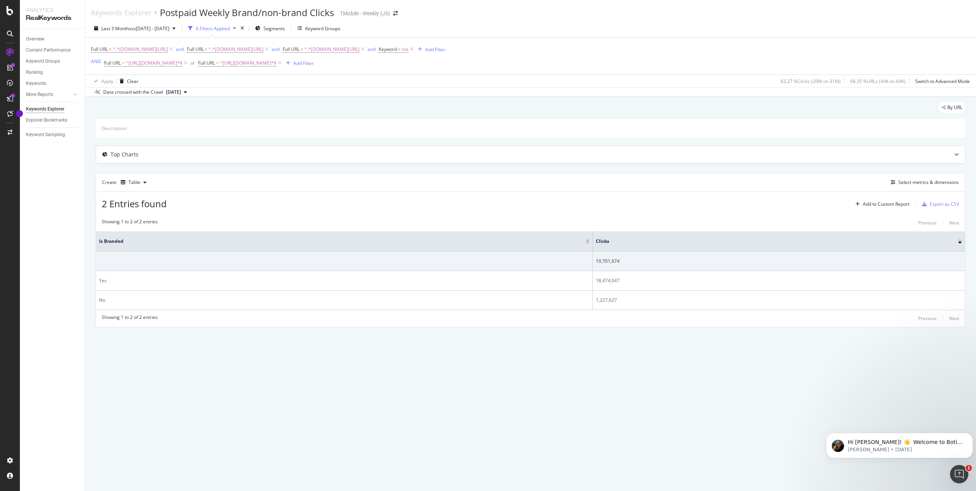
click at [953, 155] on div at bounding box center [956, 155] width 17 height 18
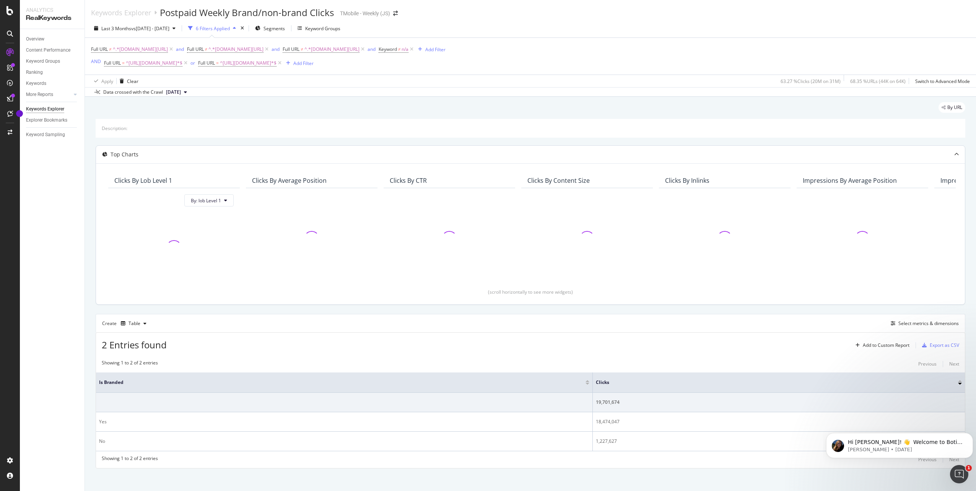
click at [955, 153] on div at bounding box center [956, 155] width 17 height 18
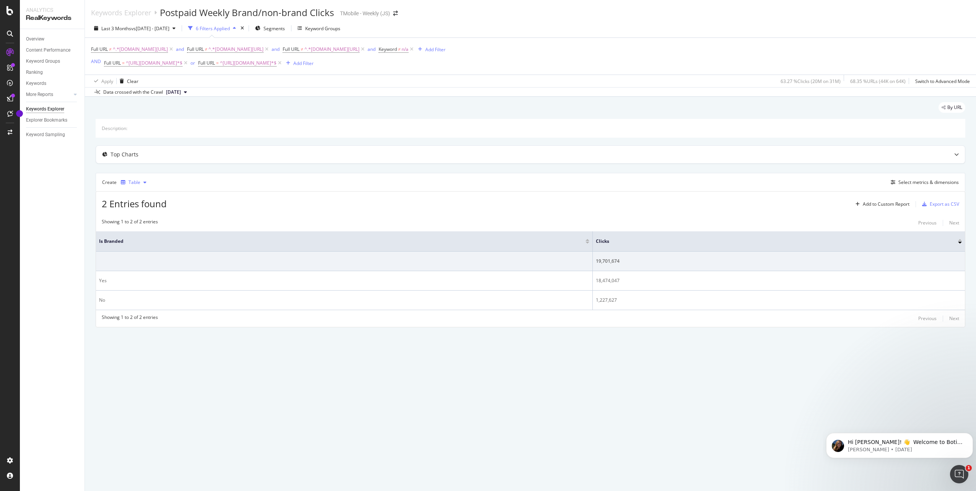
click at [137, 181] on div "Table" at bounding box center [134, 182] width 12 height 5
click at [141, 222] on div "Series" at bounding box center [142, 220] width 13 height 7
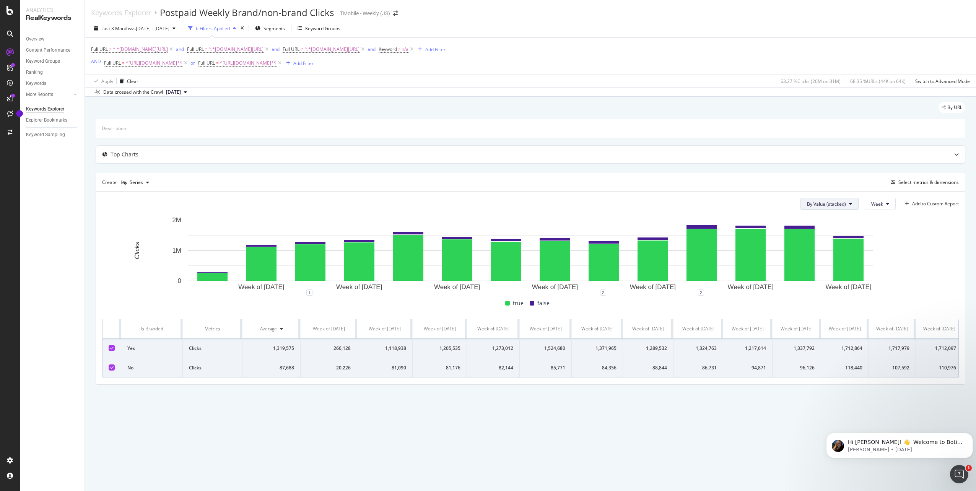
click at [836, 209] on button "By Value (stacked)" at bounding box center [829, 204] width 58 height 12
click at [126, 183] on icon "button" at bounding box center [124, 182] width 6 height 5
click at [134, 234] on div "Bar" at bounding box center [138, 233] width 35 height 10
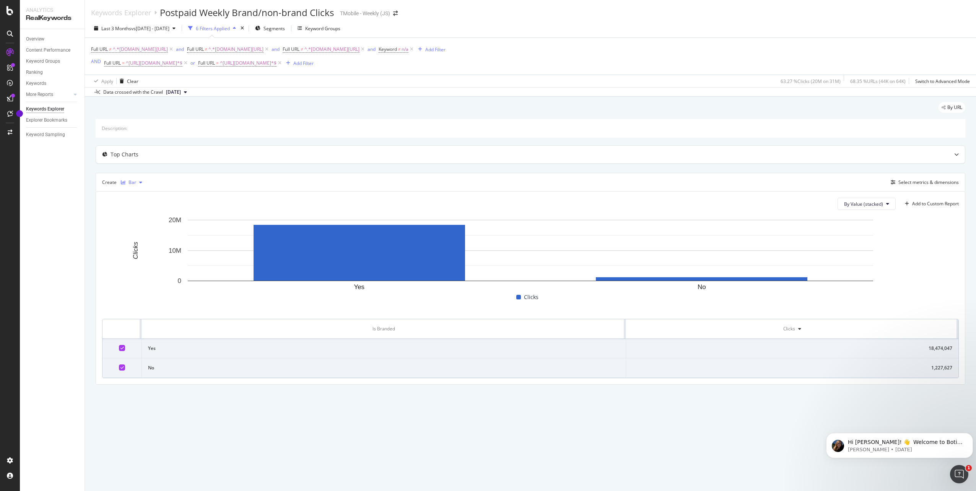
click at [132, 180] on div "Bar" at bounding box center [132, 182] width 8 height 5
click at [143, 197] on div "Table" at bounding box center [142, 195] width 12 height 7
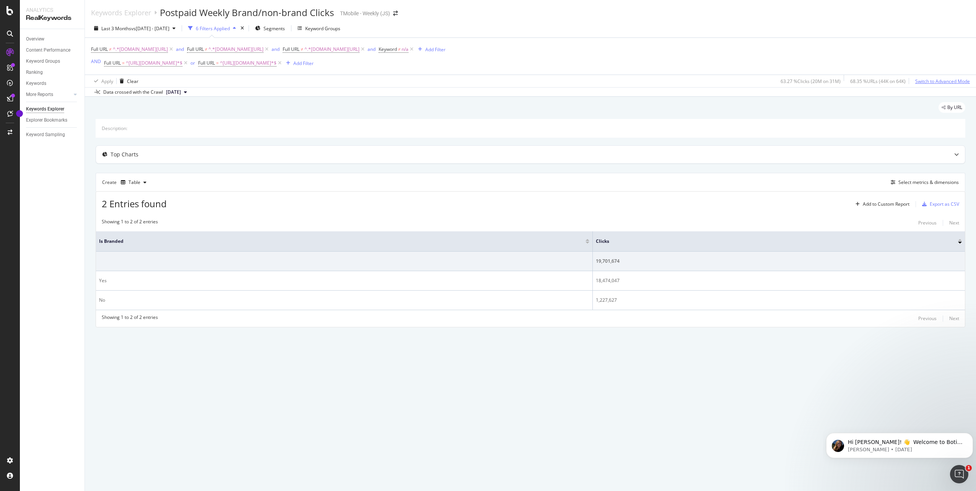
click at [932, 82] on div "Switch to Advanced Mode" at bounding box center [942, 81] width 55 height 7
click at [128, 185] on div "Table" at bounding box center [134, 182] width 12 height 5
click at [143, 223] on div "Series" at bounding box center [142, 220] width 13 height 7
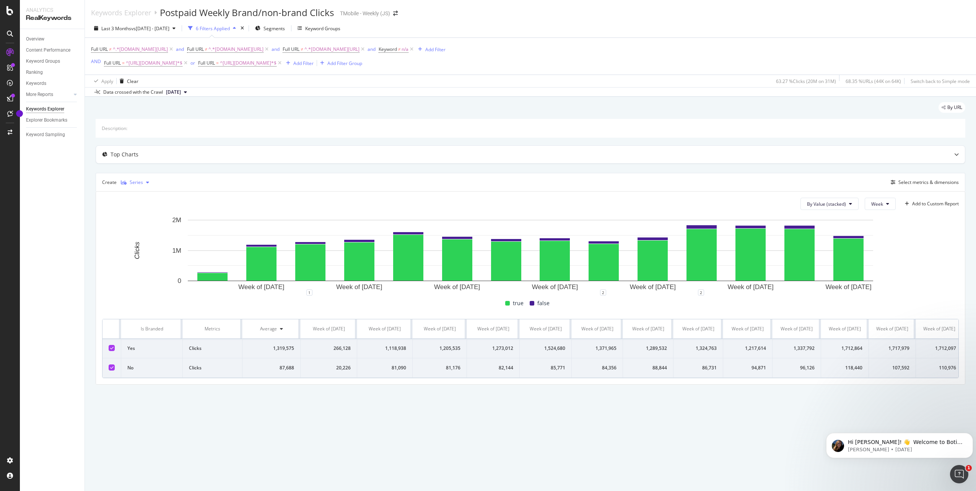
click at [130, 184] on div "Series" at bounding box center [136, 182] width 13 height 5
click at [136, 194] on div "Table" at bounding box center [138, 195] width 35 height 10
